Goal: Task Accomplishment & Management: Manage account settings

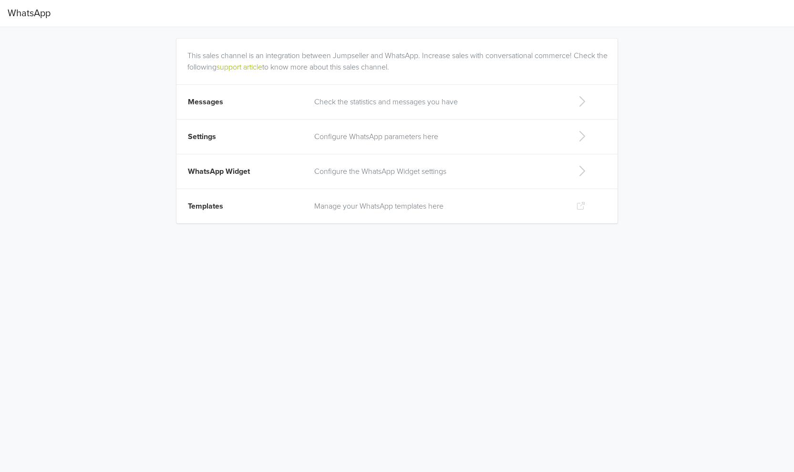
click at [583, 103] on icon at bounding box center [582, 101] width 6 height 10
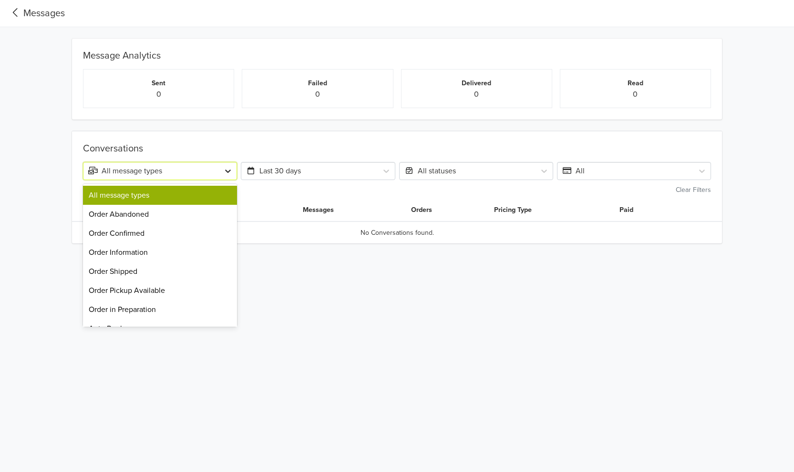
click at [227, 171] on icon at bounding box center [228, 171] width 10 height 10
click at [137, 275] on div "Order Shipped" at bounding box center [160, 271] width 154 height 19
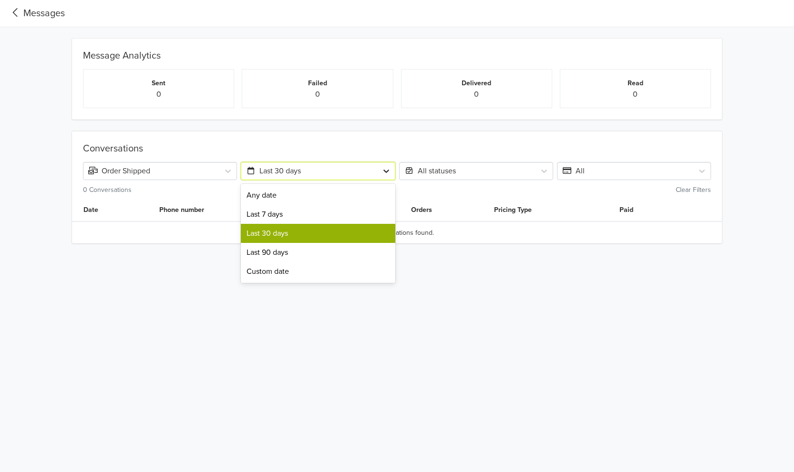
click at [386, 174] on icon at bounding box center [386, 171] width 10 height 10
click at [369, 191] on div "Any date" at bounding box center [318, 195] width 154 height 19
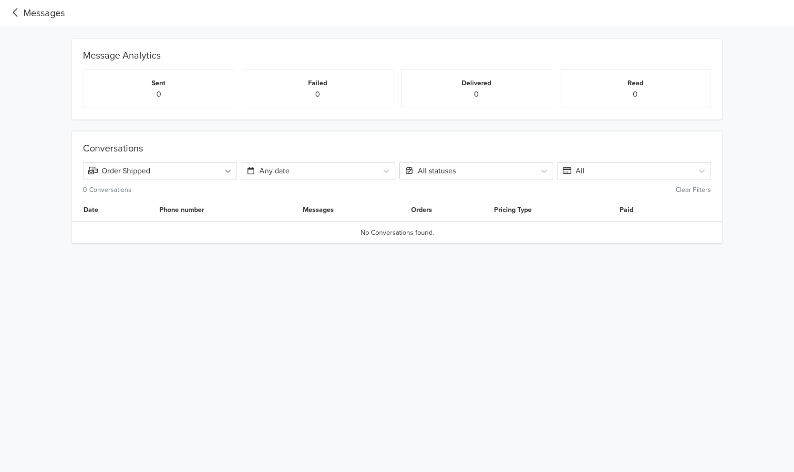
click at [227, 174] on icon at bounding box center [228, 171] width 10 height 10
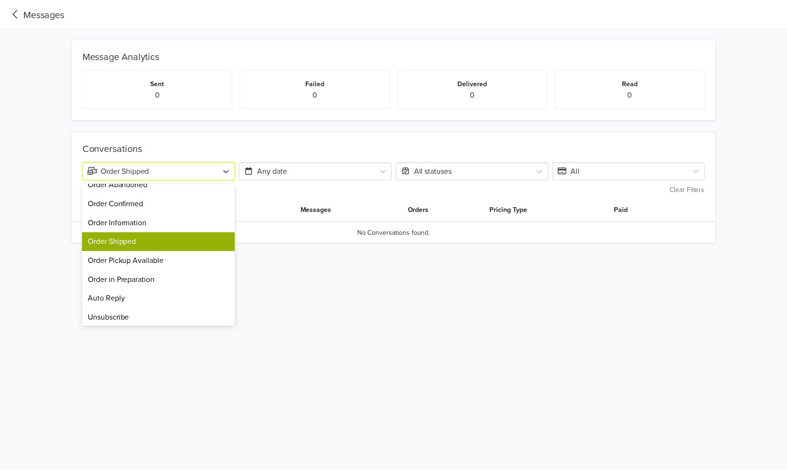
scroll to position [32, 0]
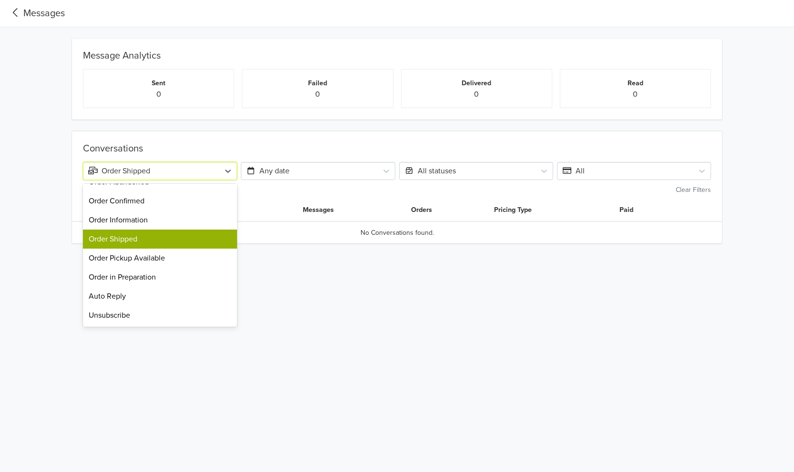
click at [398, 259] on html "Messages Message Analytics Sent 0 Failed 0 Delivered 0 Read 0 Conversations 9 r…" at bounding box center [397, 133] width 794 height 266
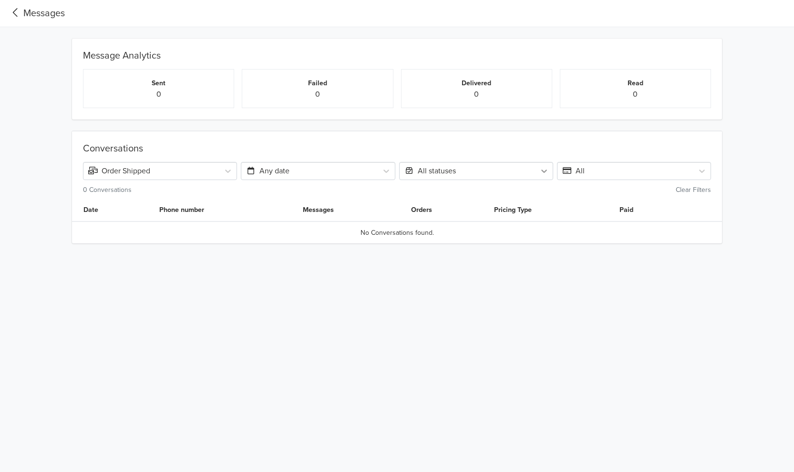
click at [542, 172] on icon at bounding box center [544, 171] width 6 height 3
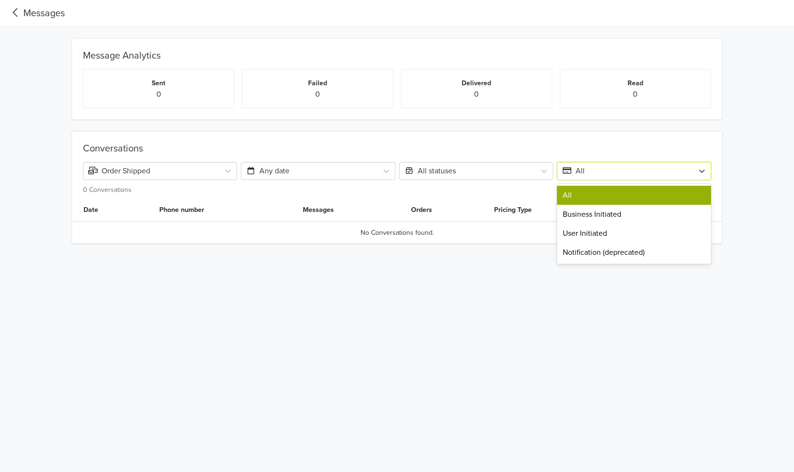
click at [675, 167] on div "All" at bounding box center [625, 170] width 126 height 11
click at [10, 12] on icon at bounding box center [16, 12] width 16 height 13
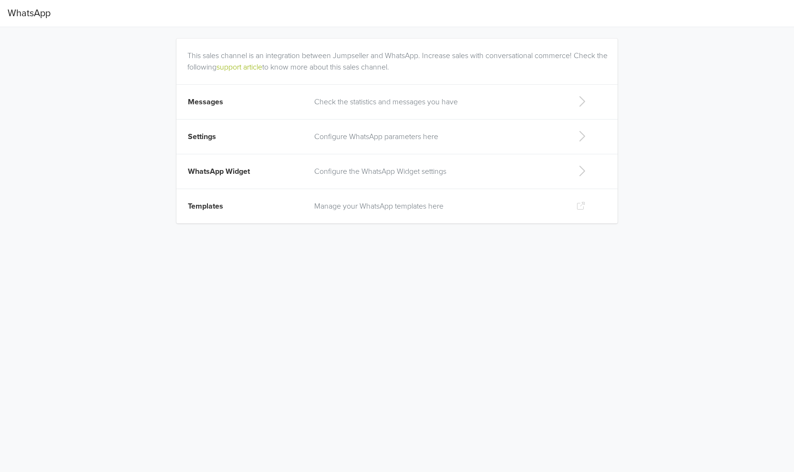
click at [583, 137] on icon at bounding box center [581, 136] width 19 height 15
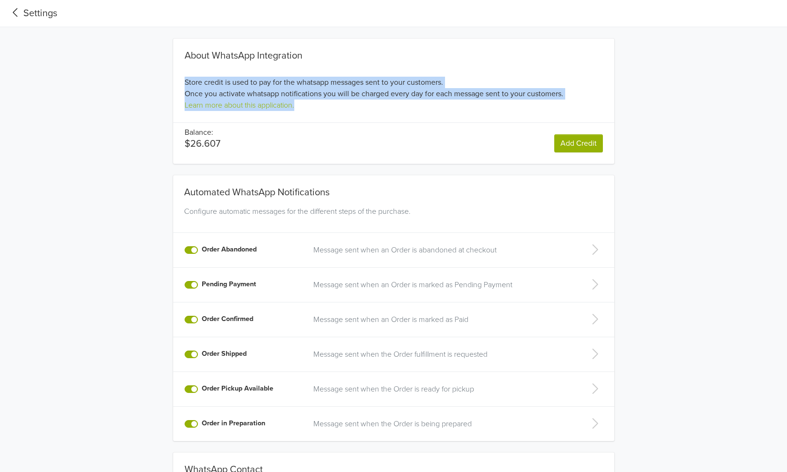
drag, startPoint x: 184, startPoint y: 79, endPoint x: 568, endPoint y: 101, distance: 383.9
click at [568, 101] on div "About WhatsApp Integration Store credit is used to pay for the whatsapp message…" at bounding box center [393, 80] width 441 height 61
copy div "Store credit is used to pay for the whatsapp messages sent to your customers. O…"
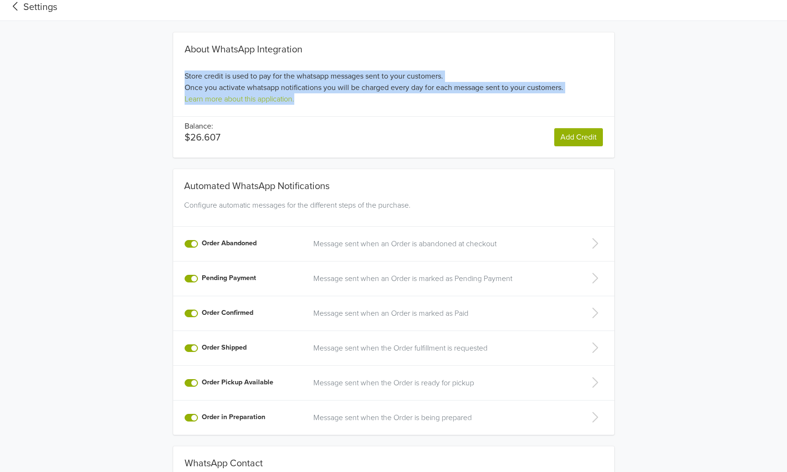
scroll to position [95, 0]
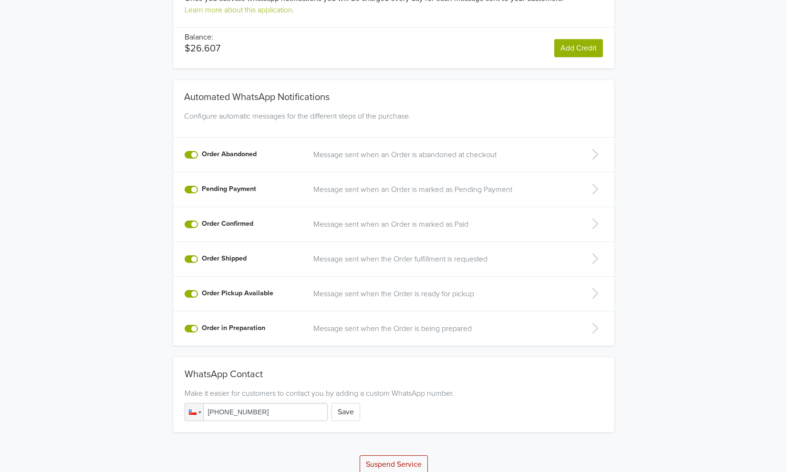
click at [202, 153] on label "Order Abandoned" at bounding box center [229, 154] width 55 height 10
click at [0, 0] on input "Order Abandoned" at bounding box center [0, 0] width 0 height 0
click at [202, 158] on label "Order Abandoned" at bounding box center [229, 154] width 55 height 10
click at [0, 0] on input "Order Abandoned" at bounding box center [0, 0] width 0 height 0
click at [202, 158] on label "Order Abandoned" at bounding box center [229, 154] width 55 height 10
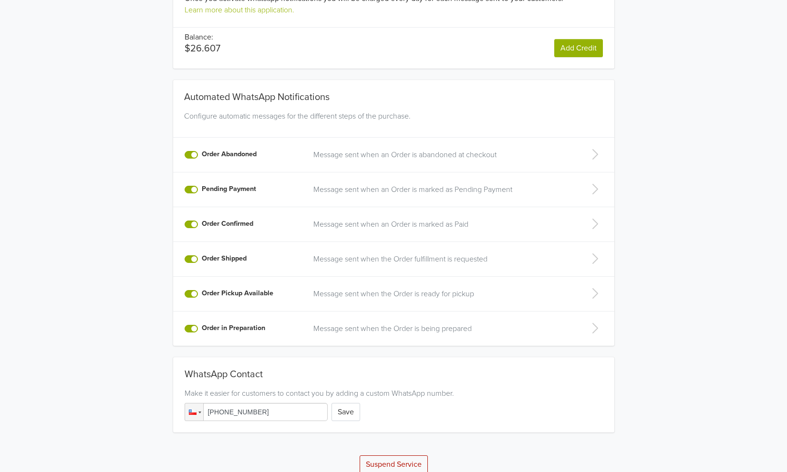
click at [0, 0] on input "Order Abandoned" at bounding box center [0, 0] width 0 height 0
click at [202, 155] on label "Order Abandoned" at bounding box center [229, 154] width 55 height 10
click at [0, 0] on input "Order Abandoned" at bounding box center [0, 0] width 0 height 0
click at [202, 190] on label "Pending Payment" at bounding box center [229, 189] width 54 height 10
click at [0, 0] on input "Pending Payment" at bounding box center [0, 0] width 0 height 0
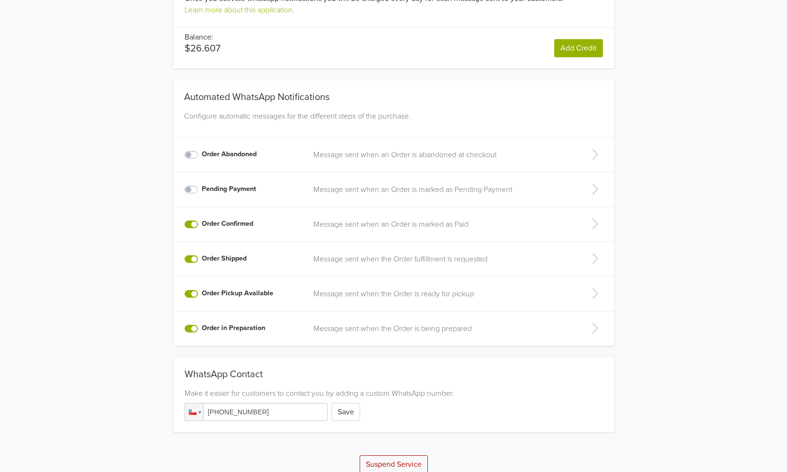
click at [202, 225] on label "Order Confirmed" at bounding box center [227, 224] width 51 height 10
click at [0, 0] on input "Order Confirmed" at bounding box center [0, 0] width 0 height 0
click at [202, 329] on label "Order in Preparation" at bounding box center [233, 328] width 63 height 10
click at [0, 0] on input "Order in Preparation" at bounding box center [0, 0] width 0 height 0
click at [593, 259] on icon at bounding box center [594, 258] width 19 height 15
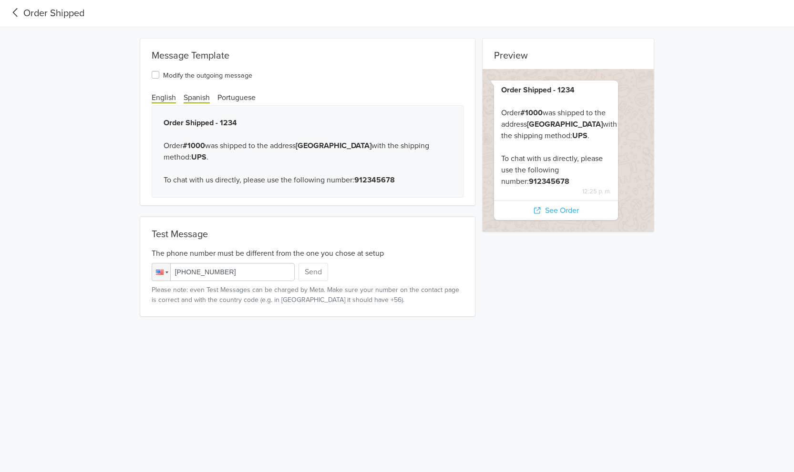
click at [202, 100] on span "Spanish" at bounding box center [197, 98] width 26 height 10
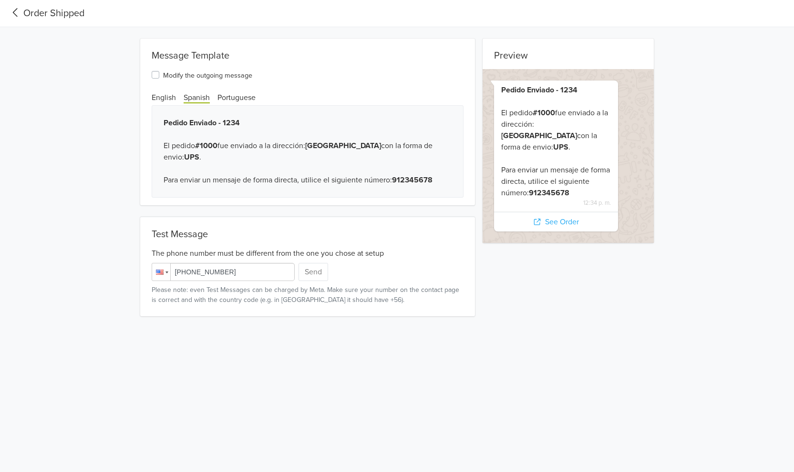
click at [161, 274] on div at bounding box center [160, 272] width 8 height 5
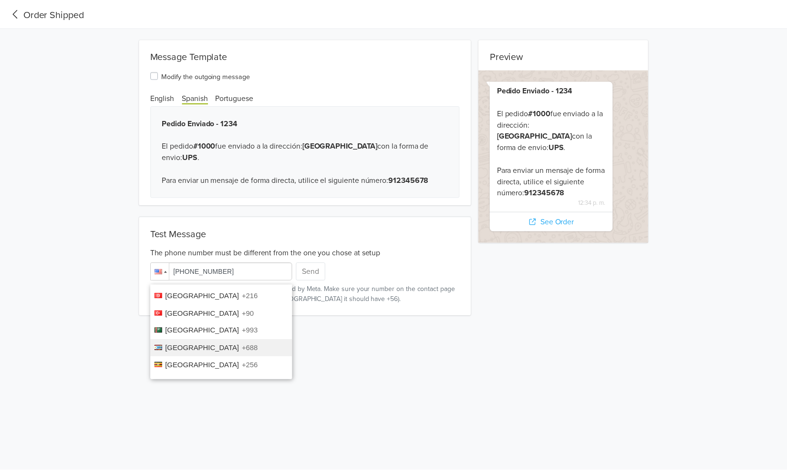
scroll to position [605, 0]
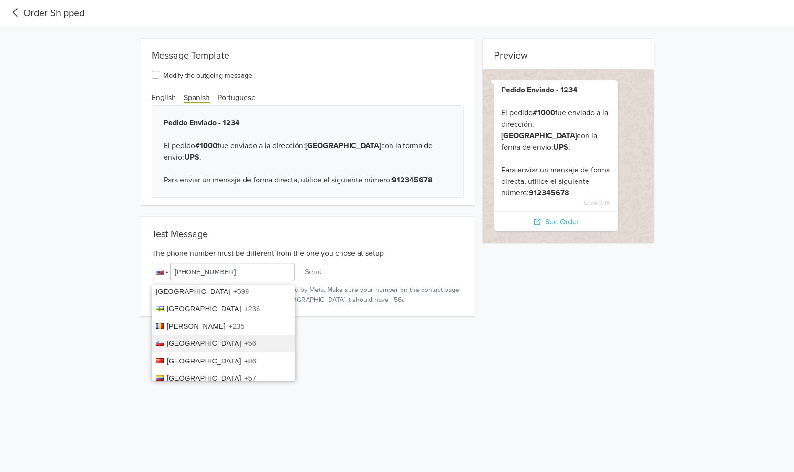
click at [200, 335] on li "Chile +56" at bounding box center [223, 344] width 143 height 18
type input "[PHONE_NUMBER]"
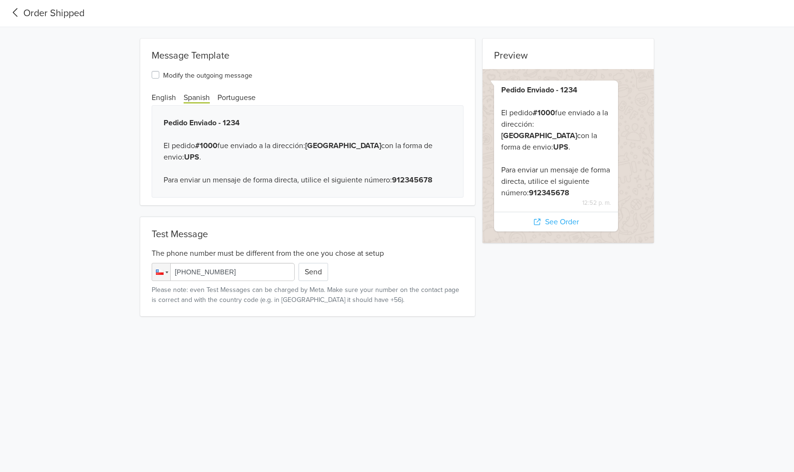
drag, startPoint x: 188, startPoint y: 272, endPoint x: 245, endPoint y: 273, distance: 56.7
click at [245, 273] on input "[PHONE_NUMBER]" at bounding box center [223, 272] width 143 height 18
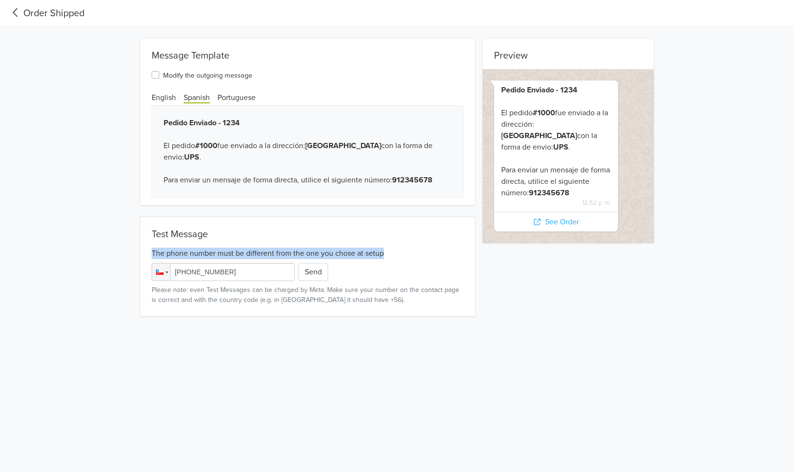
drag, startPoint x: 150, startPoint y: 251, endPoint x: 395, endPoint y: 255, distance: 245.0
click at [395, 255] on div "Test Message The phone number must be different from the one you chose at setup…" at bounding box center [307, 267] width 335 height 100
copy div "The phone number must be different from the one you chose at setup"
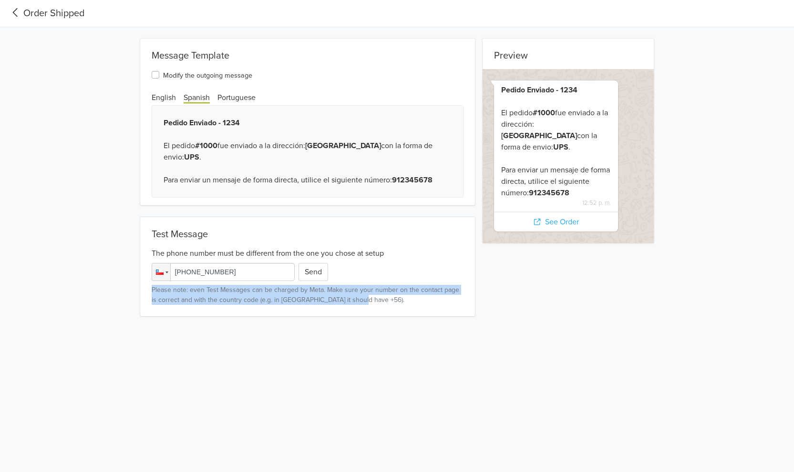
drag, startPoint x: 151, startPoint y: 289, endPoint x: 389, endPoint y: 313, distance: 239.1
click at [389, 312] on div "Test Message The phone number must be different from the one you chose at setup…" at bounding box center [307, 267] width 335 height 100
copy small "Please note: even Test Messages can be charged by Meta. Make sure your number o…"
click at [11, 13] on icon at bounding box center [16, 12] width 16 height 13
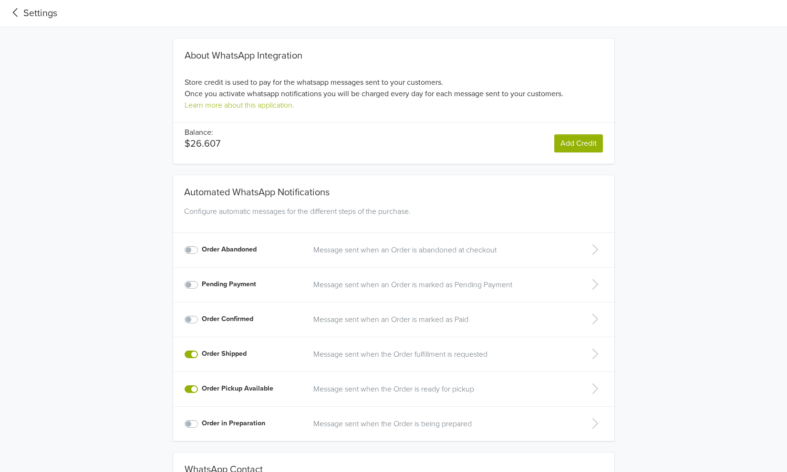
click at [597, 355] on icon at bounding box center [595, 354] width 6 height 10
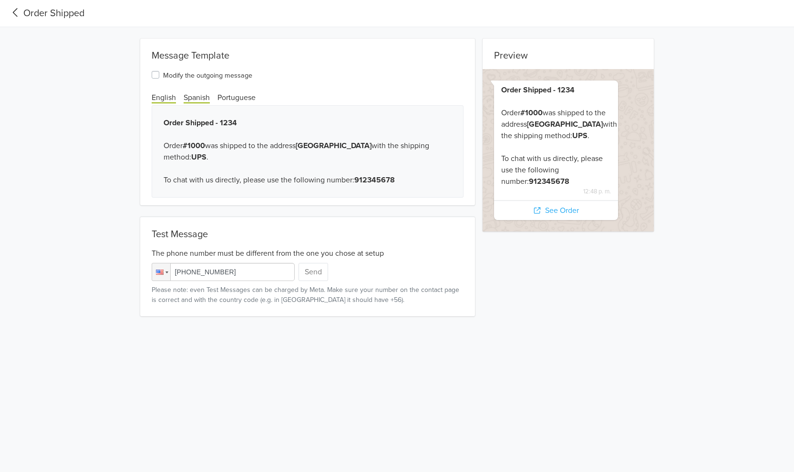
click at [197, 99] on span "Spanish" at bounding box center [197, 98] width 26 height 10
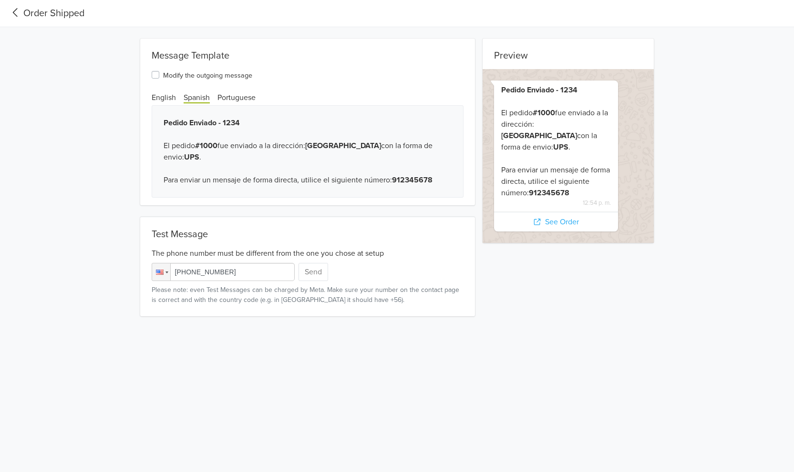
click at [163, 74] on label "Modify the outgoing message" at bounding box center [207, 74] width 89 height 11
click at [0, 0] on input "Modify the outgoing message" at bounding box center [0, 0] width 0 height 0
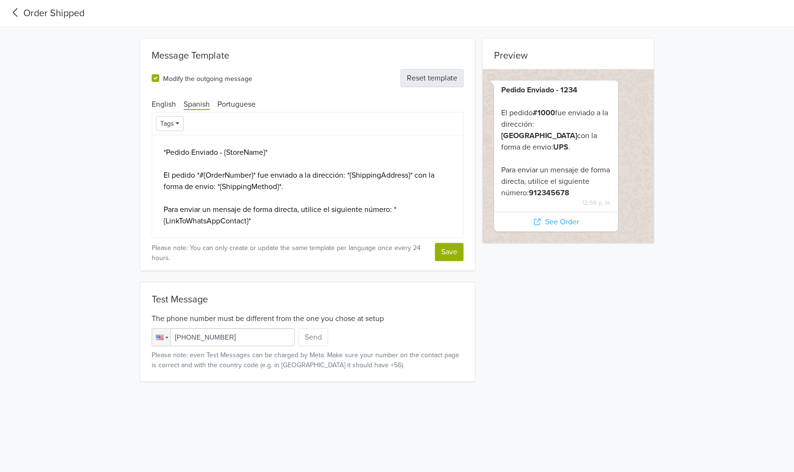
click at [426, 77] on button "Reset template" at bounding box center [431, 78] width 63 height 18
click at [448, 253] on button "Save" at bounding box center [449, 252] width 29 height 18
click at [179, 123] on button "Tags" at bounding box center [170, 123] width 28 height 15
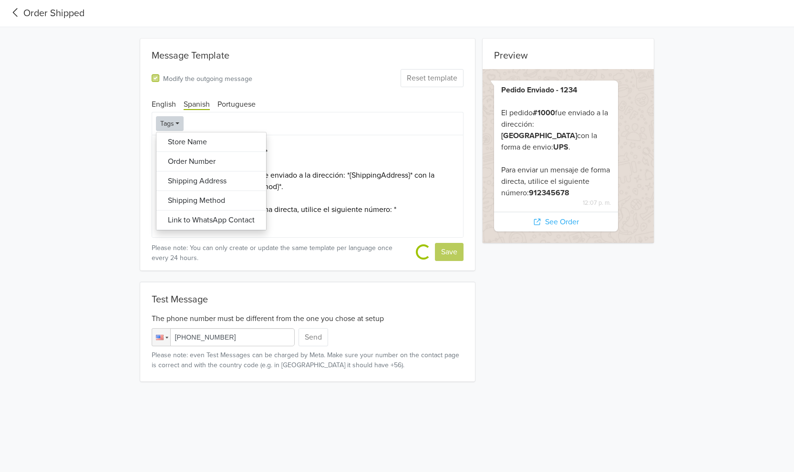
click at [221, 223] on button "Link to WhatsApp Contact" at bounding box center [211, 221] width 110 height 20
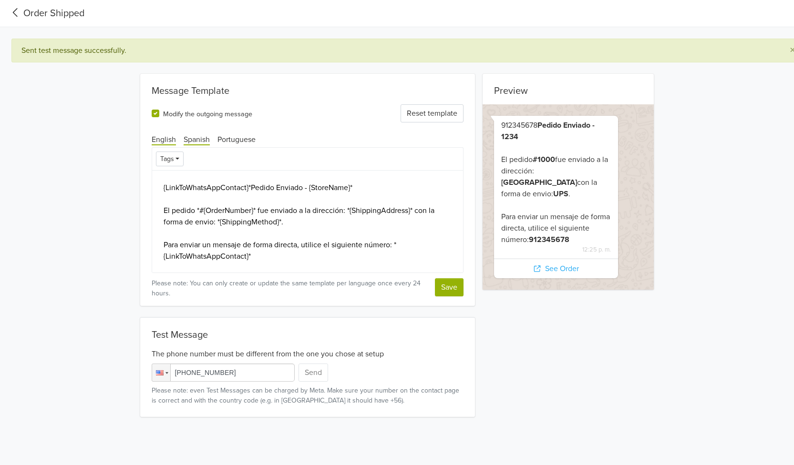
click at [164, 136] on span "English" at bounding box center [164, 140] width 24 height 10
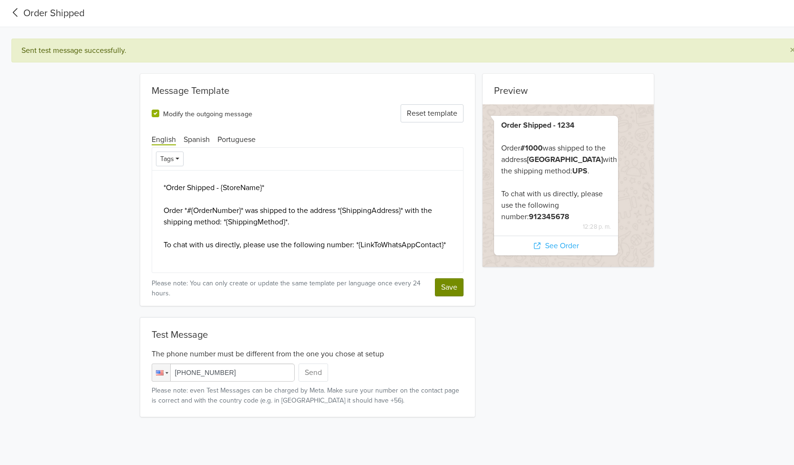
click at [447, 290] on button "Save" at bounding box center [449, 287] width 29 height 18
click at [192, 137] on span "Spanish" at bounding box center [197, 140] width 26 height 10
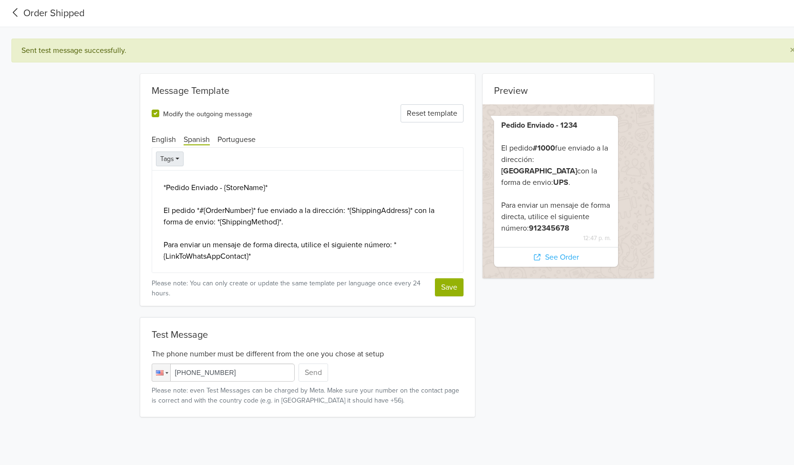
click at [177, 159] on button "Tags" at bounding box center [170, 159] width 28 height 15
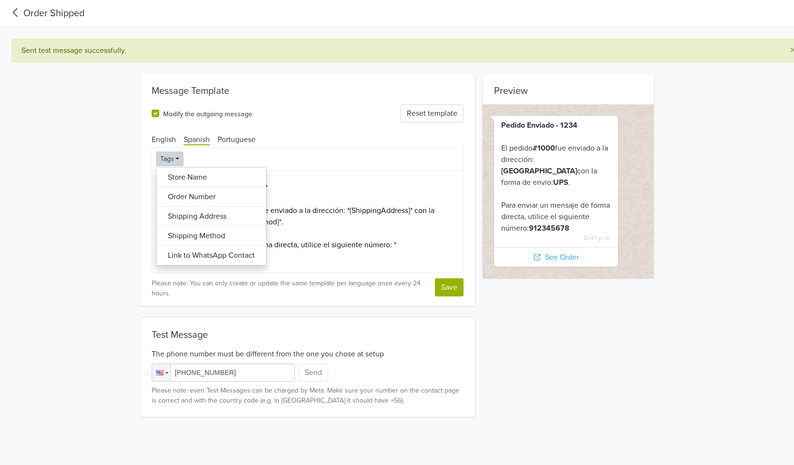
click at [211, 180] on button "Store Name" at bounding box center [211, 178] width 110 height 20
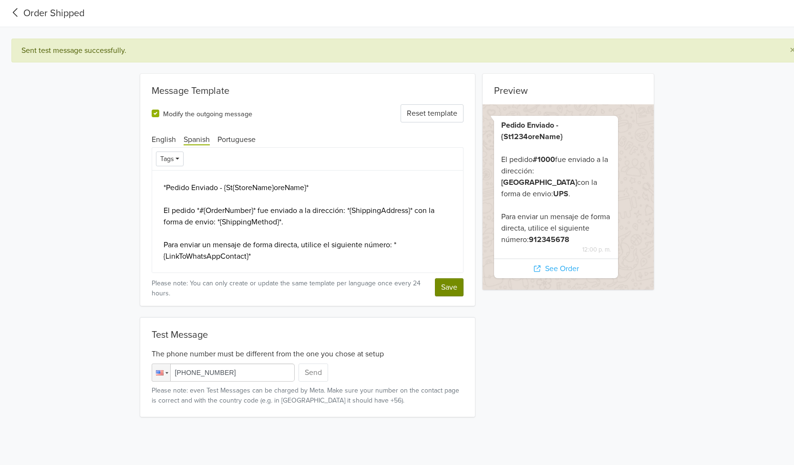
click at [447, 286] on button "Save" at bounding box center [449, 287] width 29 height 18
click at [284, 187] on textarea "*Pedido Enviado - {St{StoreName}oreName}* El pedido *#{OrderNumber}* fue enviad…" at bounding box center [308, 221] width 312 height 103
click at [233, 189] on textarea "*Pedido Enviado - {St{StoreName}oreName}* El pedido *#{OrderNumber}* fue enviad…" at bounding box center [308, 221] width 312 height 103
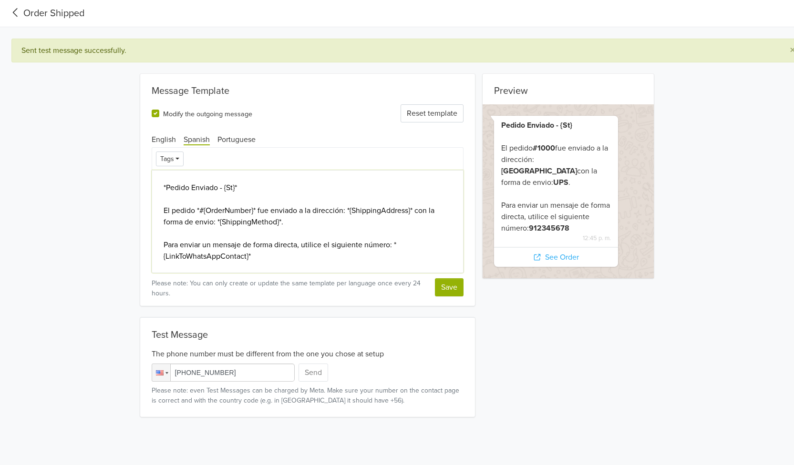
click at [356, 191] on textarea "*Pedido Enviado - {St}* El pedido *#{OrderNumber}* fue enviado a la dirección: …" at bounding box center [308, 221] width 312 height 103
drag, startPoint x: 219, startPoint y: 188, endPoint x: 251, endPoint y: 189, distance: 31.5
click at [251, 189] on textarea "*Pedido Enviado - {St}* El pedido *#{OrderNumber}* fue enviado a la dirección: …" at bounding box center [308, 221] width 312 height 103
click at [301, 189] on textarea "*Pedido Enviado El pedido *#{OrderNumber}* fue enviado a la dirección: *{Shippi…" at bounding box center [308, 221] width 312 height 103
click at [443, 112] on button "Reset template" at bounding box center [431, 113] width 63 height 18
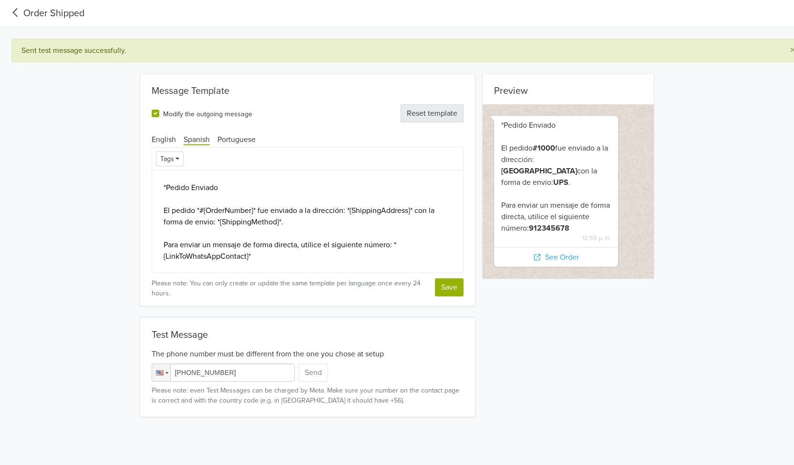
type textarea "*Pedido Enviado - {StoreName}* El pedido *#{OrderNumber}* fue enviado a la dire…"
click at [446, 289] on button "Save" at bounding box center [449, 287] width 29 height 18
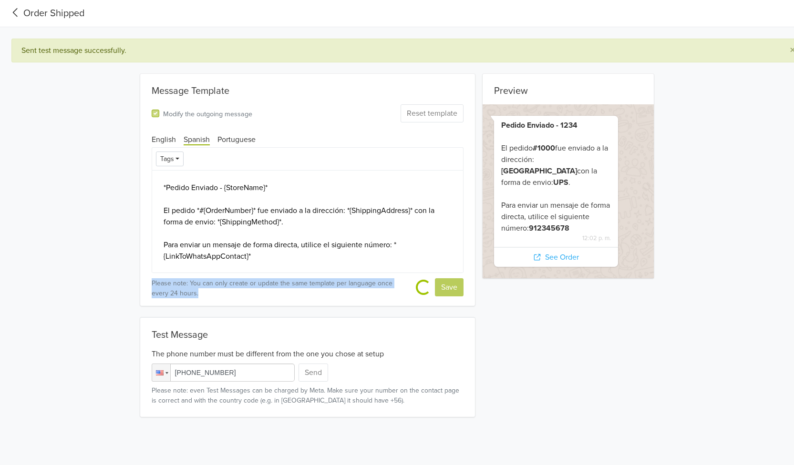
drag, startPoint x: 151, startPoint y: 282, endPoint x: 206, endPoint y: 299, distance: 57.3
click at [206, 299] on div "Message Template Modify the outgoing message Reset template English Spanish Por…" at bounding box center [307, 190] width 335 height 232
copy small "Please note: You can only create or update the same template per language once …"
click at [15, 10] on icon at bounding box center [16, 12] width 16 height 13
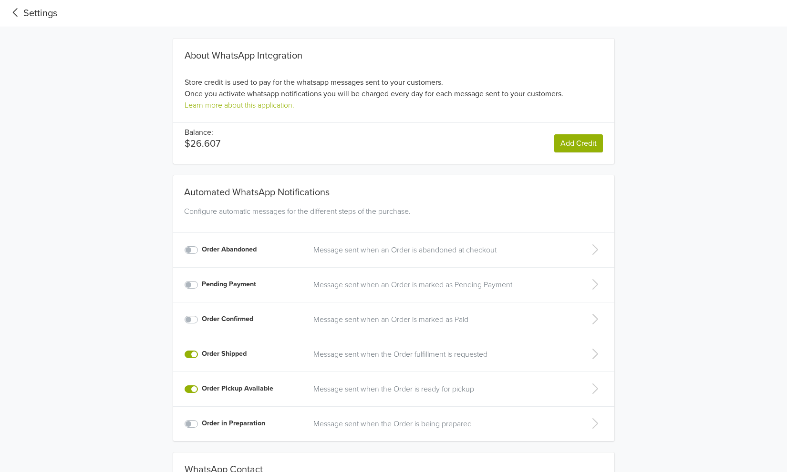
click at [595, 388] on icon at bounding box center [594, 388] width 19 height 15
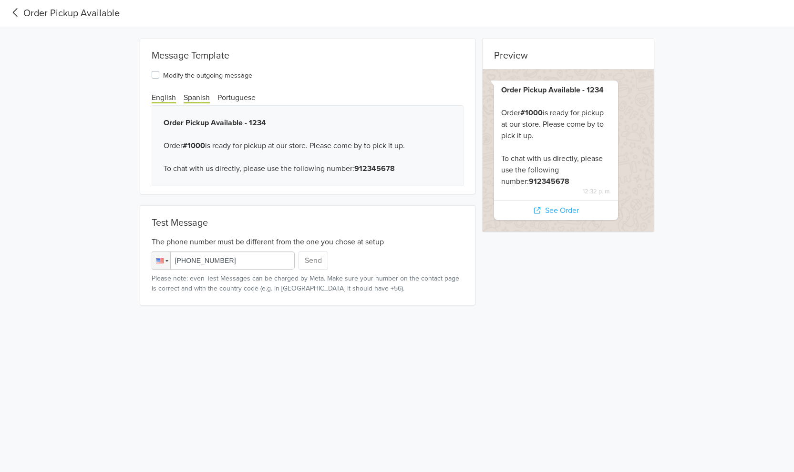
click at [202, 99] on span "Spanish" at bounding box center [197, 98] width 26 height 10
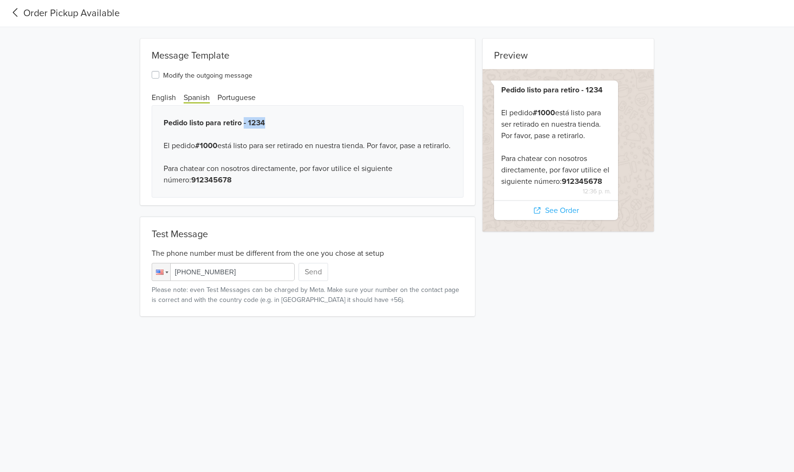
drag, startPoint x: 243, startPoint y: 124, endPoint x: 288, endPoint y: 124, distance: 45.3
click at [288, 124] on div "Pedido listo para retiro - 1234 El pedido #1000 está listo para ser retirado en…" at bounding box center [308, 151] width 312 height 92
click at [163, 75] on label "Modify the outgoing message" at bounding box center [207, 74] width 89 height 11
click at [0, 0] on input "Modify the outgoing message" at bounding box center [0, 0] width 0 height 0
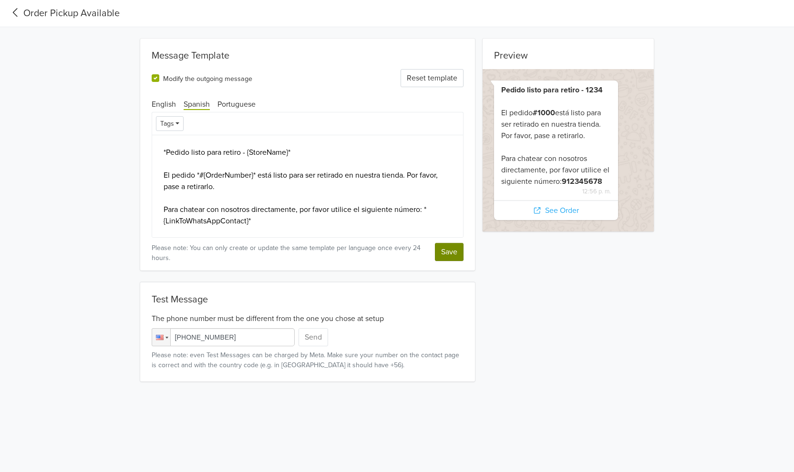
click at [452, 256] on button "Save" at bounding box center [449, 252] width 29 height 18
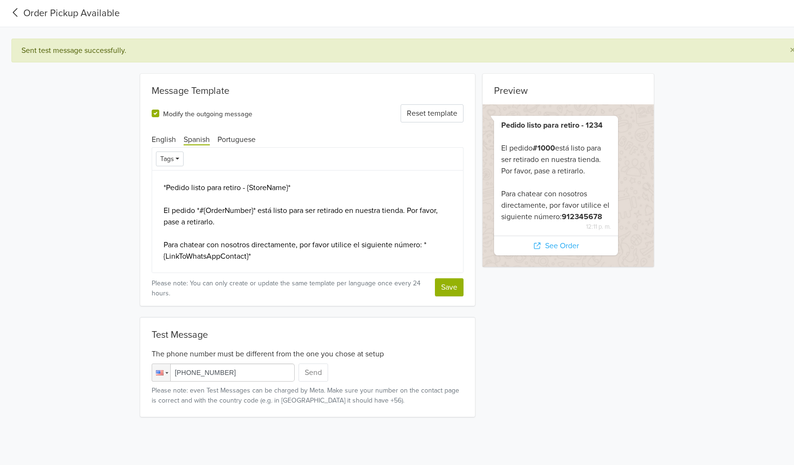
click at [14, 12] on icon at bounding box center [15, 12] width 5 height 9
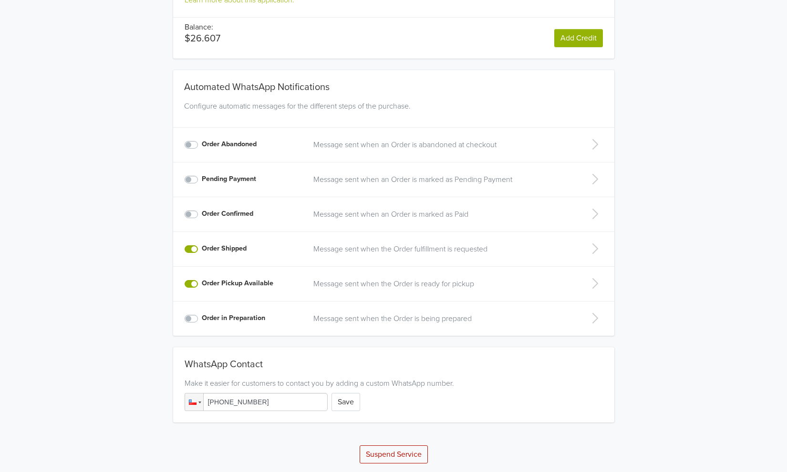
scroll to position [108, 0]
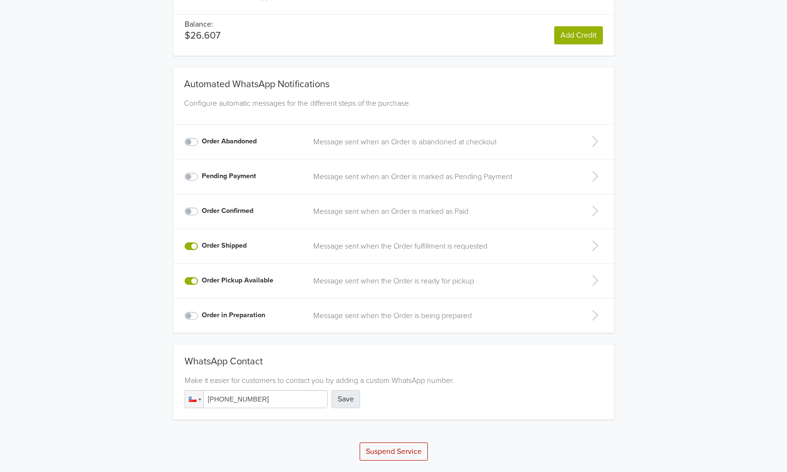
click at [343, 402] on button "Save" at bounding box center [345, 399] width 29 height 18
click at [596, 247] on icon at bounding box center [595, 246] width 6 height 10
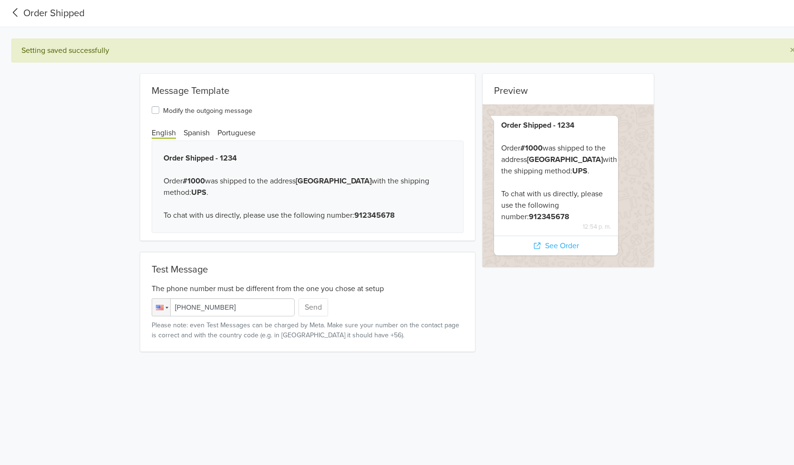
click at [13, 12] on icon at bounding box center [15, 12] width 5 height 9
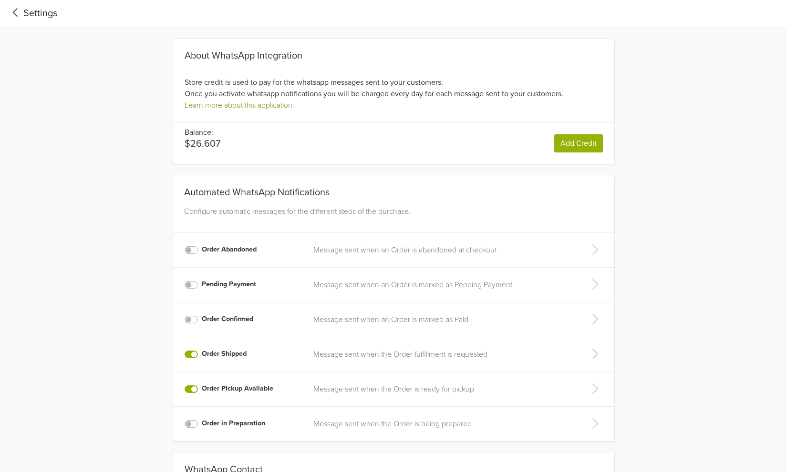
click at [246, 108] on link "Learn more about this application." at bounding box center [239, 106] width 110 height 10
